Goal: Participate in discussion: Engage in conversation with other users on a specific topic

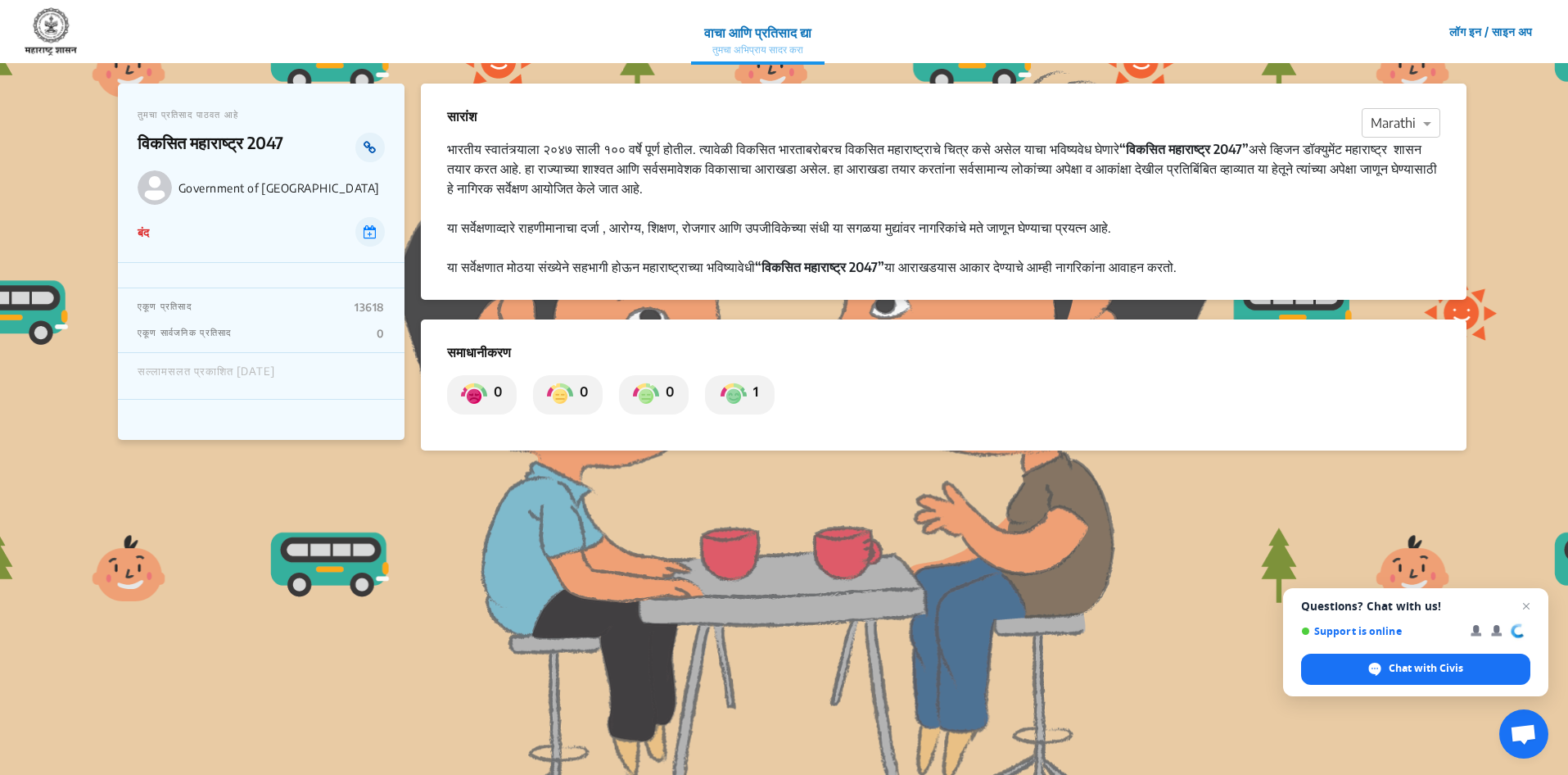
click at [370, 138] on link at bounding box center [369, 147] width 29 height 30
